Goal: Information Seeking & Learning: Learn about a topic

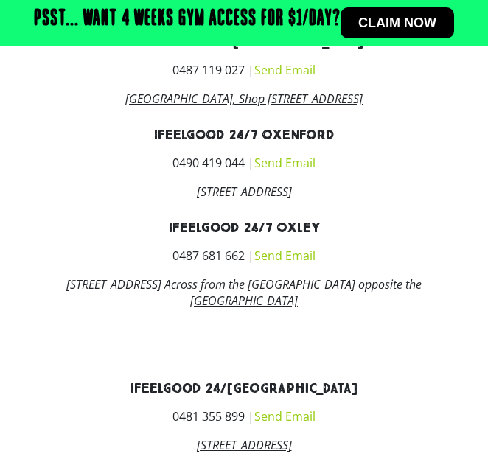
scroll to position [1789, 0]
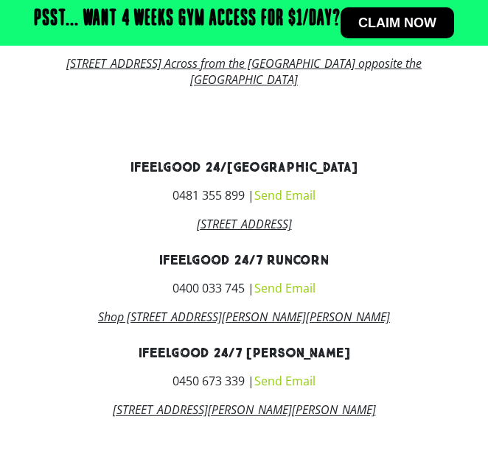
click at [269, 325] on link "Shop [STREET_ADDRESS][PERSON_NAME][PERSON_NAME]" at bounding box center [244, 317] width 292 height 16
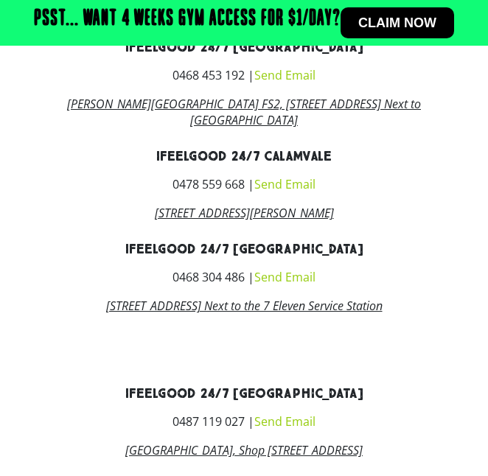
scroll to position [1199, 0]
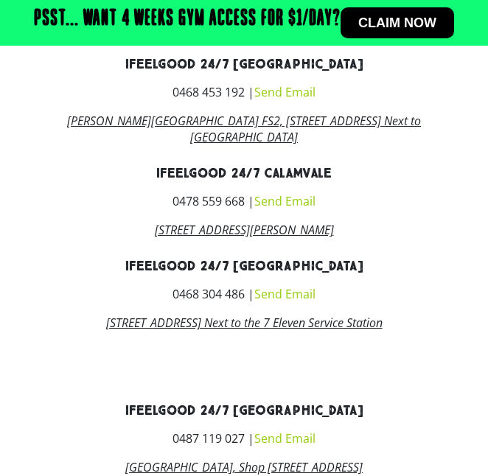
click at [255, 229] on link "[STREET_ADDRESS][PERSON_NAME]" at bounding box center [244, 230] width 179 height 16
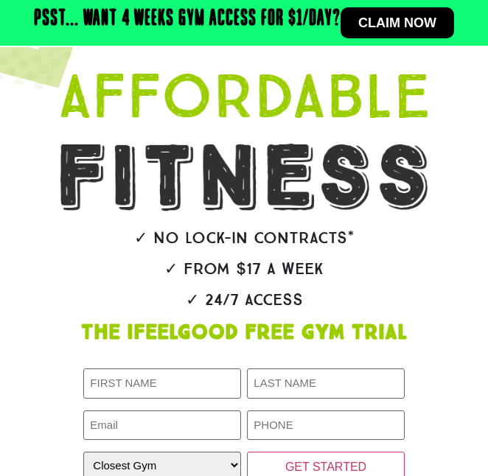
scroll to position [0, 0]
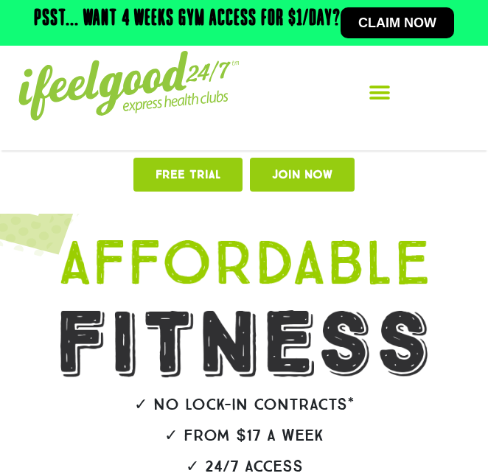
click at [361, 87] on div "Menu Toggle" at bounding box center [379, 93] width 181 height 33
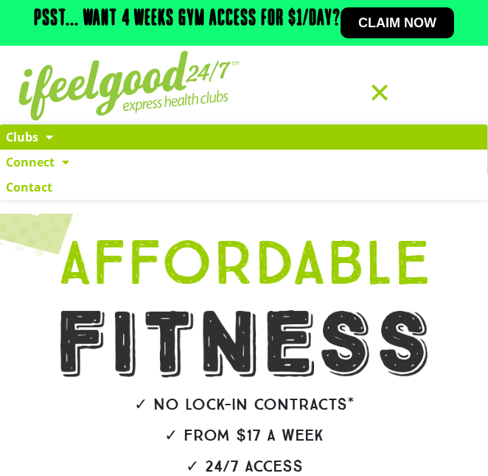
click at [49, 139] on span at bounding box center [45, 137] width 15 height 27
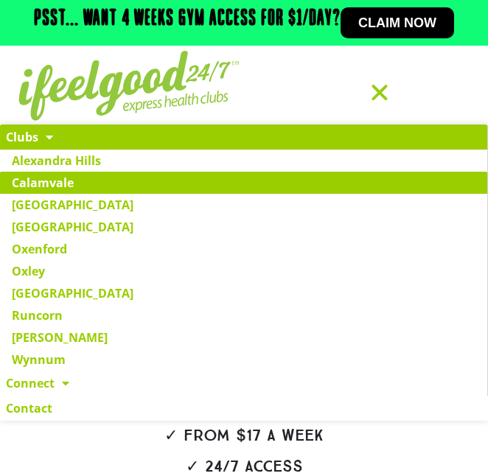
click at [63, 184] on link "Calamvale" at bounding box center [243, 183] width 487 height 22
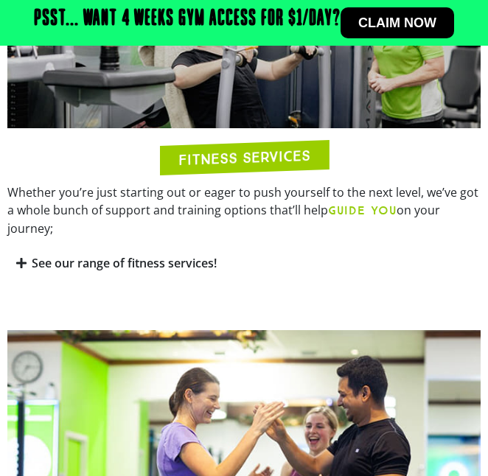
scroll to position [1549, 0]
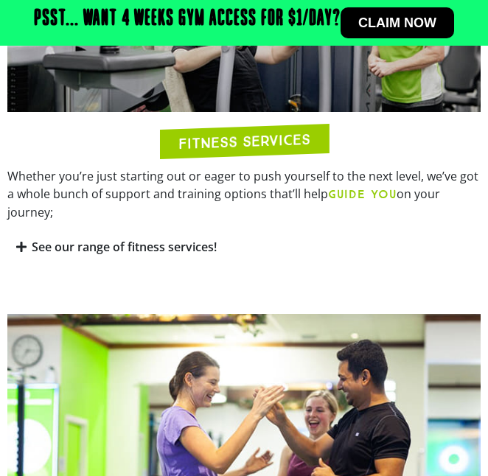
click at [168, 239] on link "See our range of fitness services!" at bounding box center [124, 247] width 185 height 16
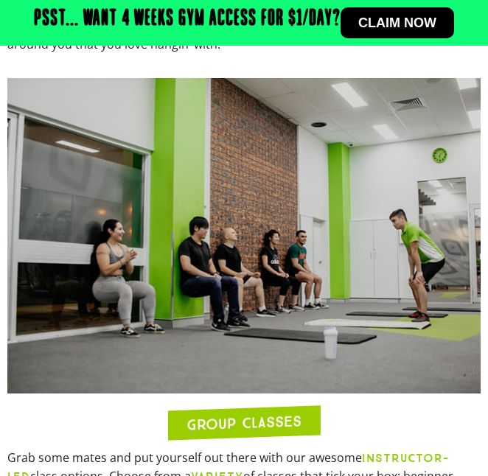
scroll to position [2581, 0]
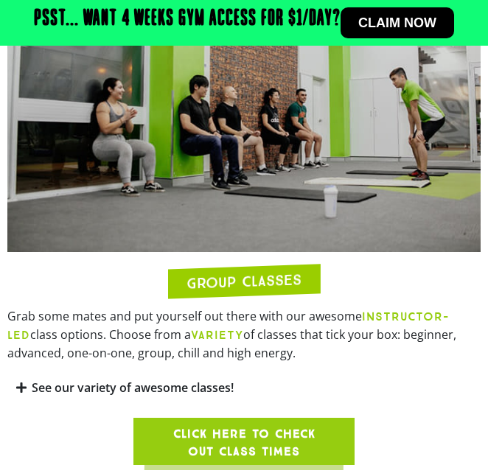
click at [246, 273] on h2 "GROUP CLASSES" at bounding box center [244, 282] width 115 height 18
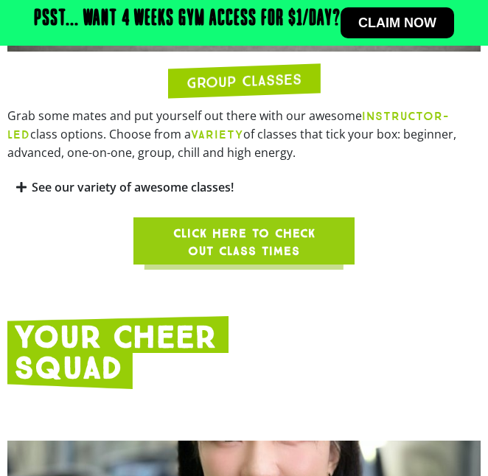
scroll to position [2802, 0]
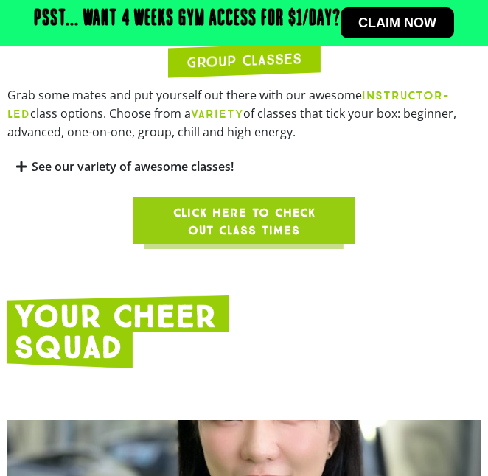
click at [217, 204] on span "Click here to check out class times" at bounding box center [244, 221] width 150 height 35
